Goal: Information Seeking & Learning: Check status

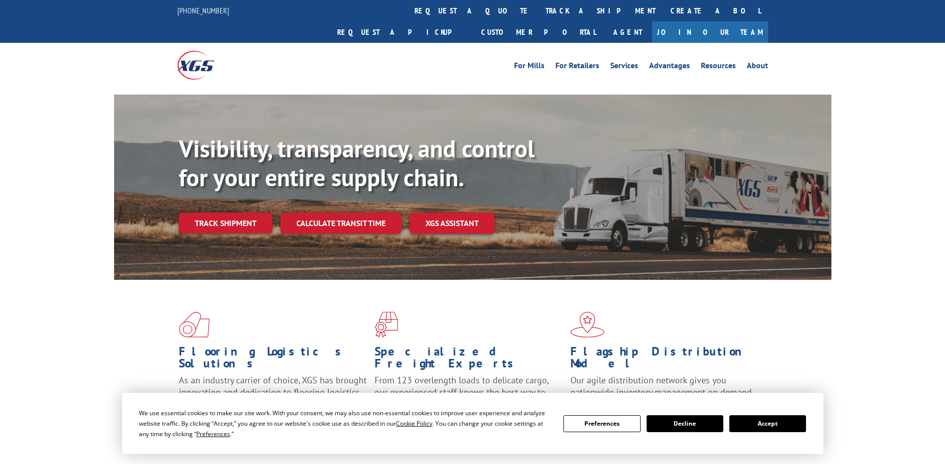
click at [538, 8] on link "track a shipment" at bounding box center [600, 10] width 125 height 21
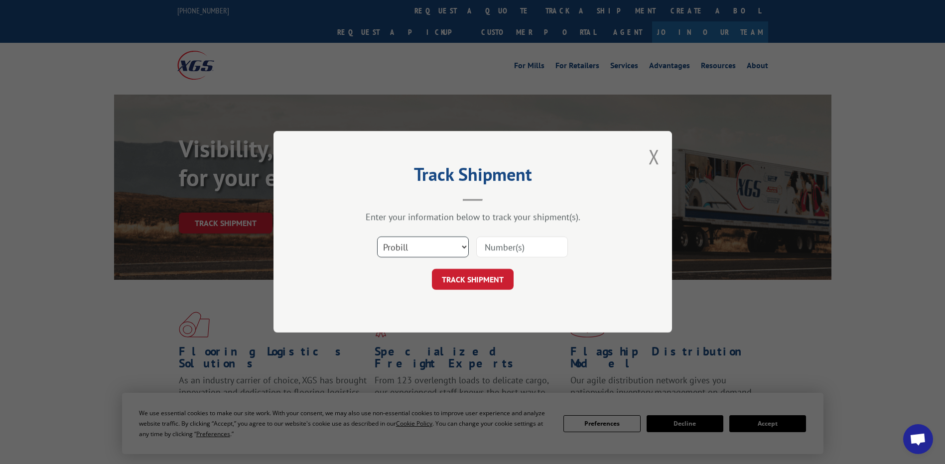
drag, startPoint x: 405, startPoint y: 244, endPoint x: 406, endPoint y: 257, distance: 13.5
click at [405, 244] on select "Select category... Probill BOL PO" at bounding box center [423, 247] width 92 height 21
select select "po"
click at [377, 237] on select "Select category... Probill BOL PO" at bounding box center [423, 247] width 92 height 21
click at [488, 248] on input at bounding box center [522, 247] width 92 height 21
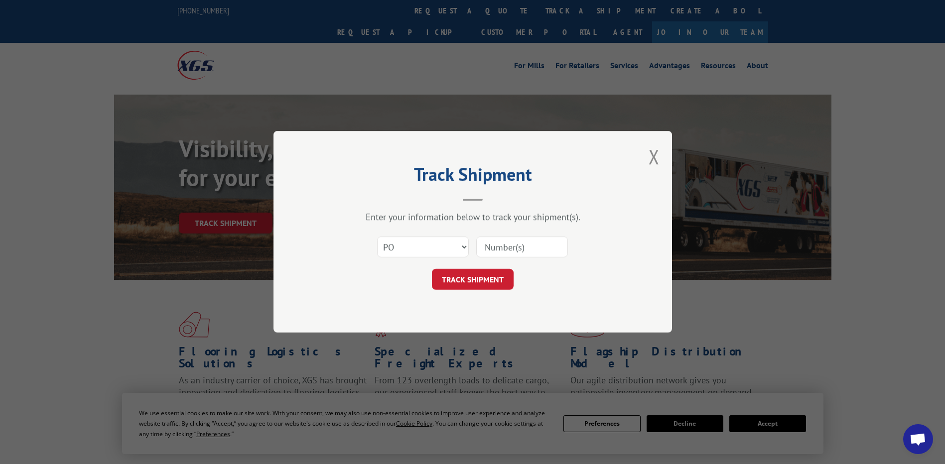
paste input "01514833"
click at [503, 246] on input "01514833" at bounding box center [522, 247] width 92 height 21
type input "01514833"
click button "TRACK SHIPMENT" at bounding box center [473, 280] width 82 height 21
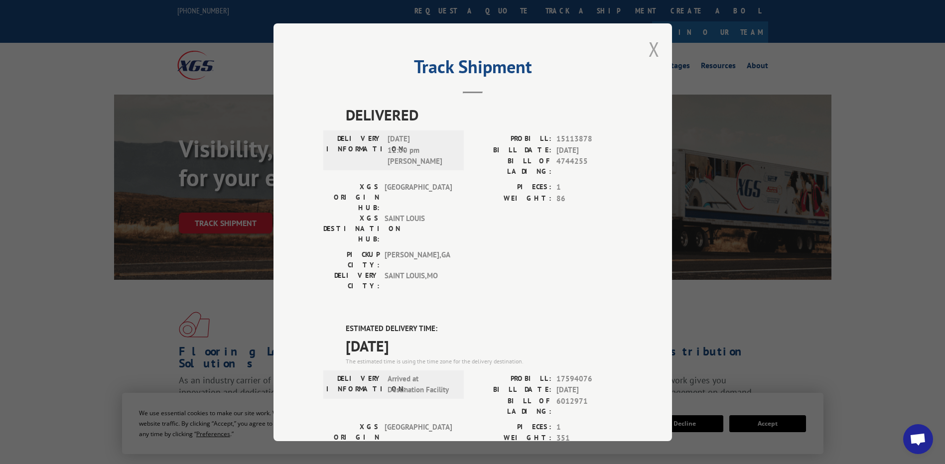
click at [649, 55] on button "Close modal" at bounding box center [654, 49] width 11 height 26
